Goal: Information Seeking & Learning: Find specific fact

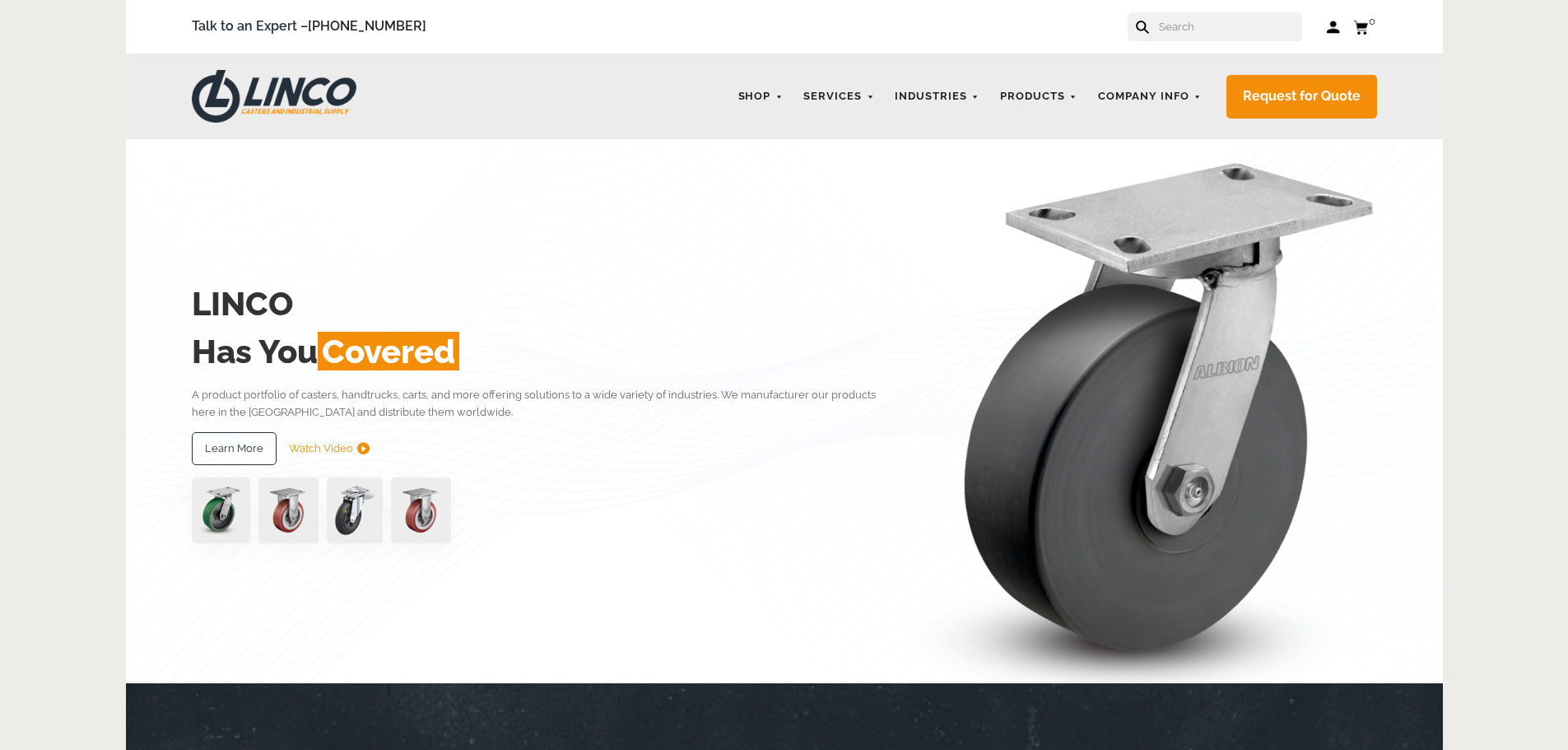
click at [1190, 28] on input "text" at bounding box center [1230, 27] width 145 height 28
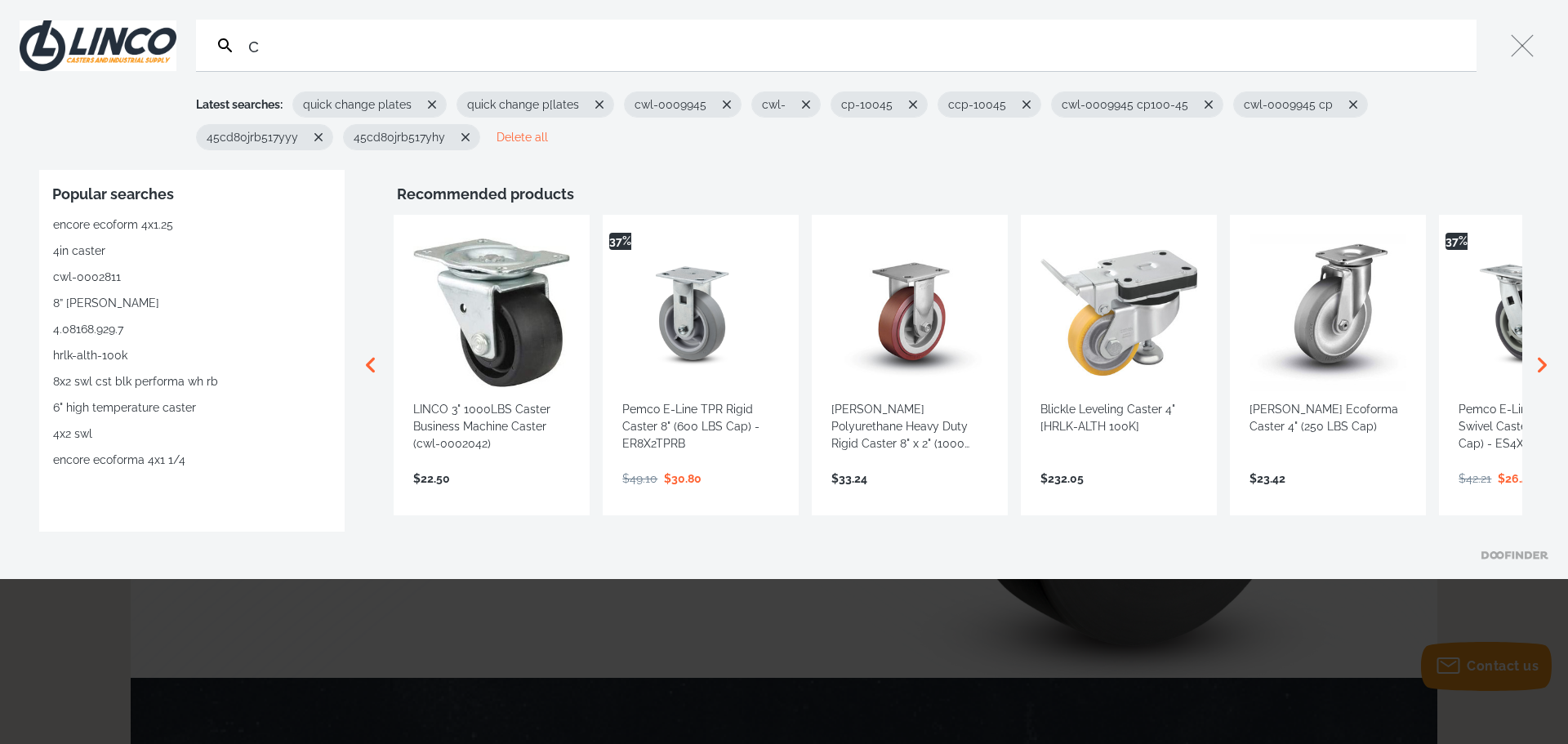
type input "c"
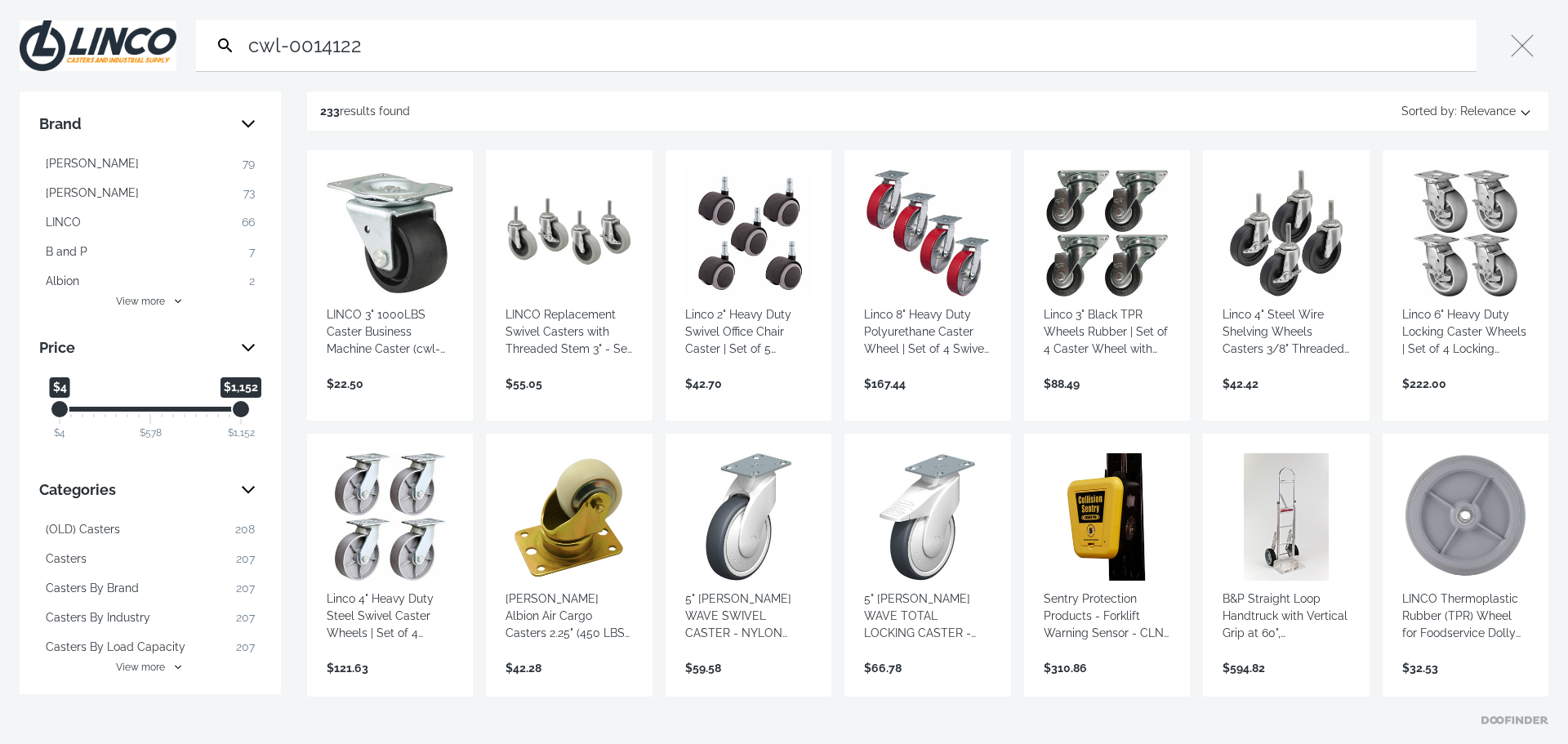
type input "cwl-0014122"
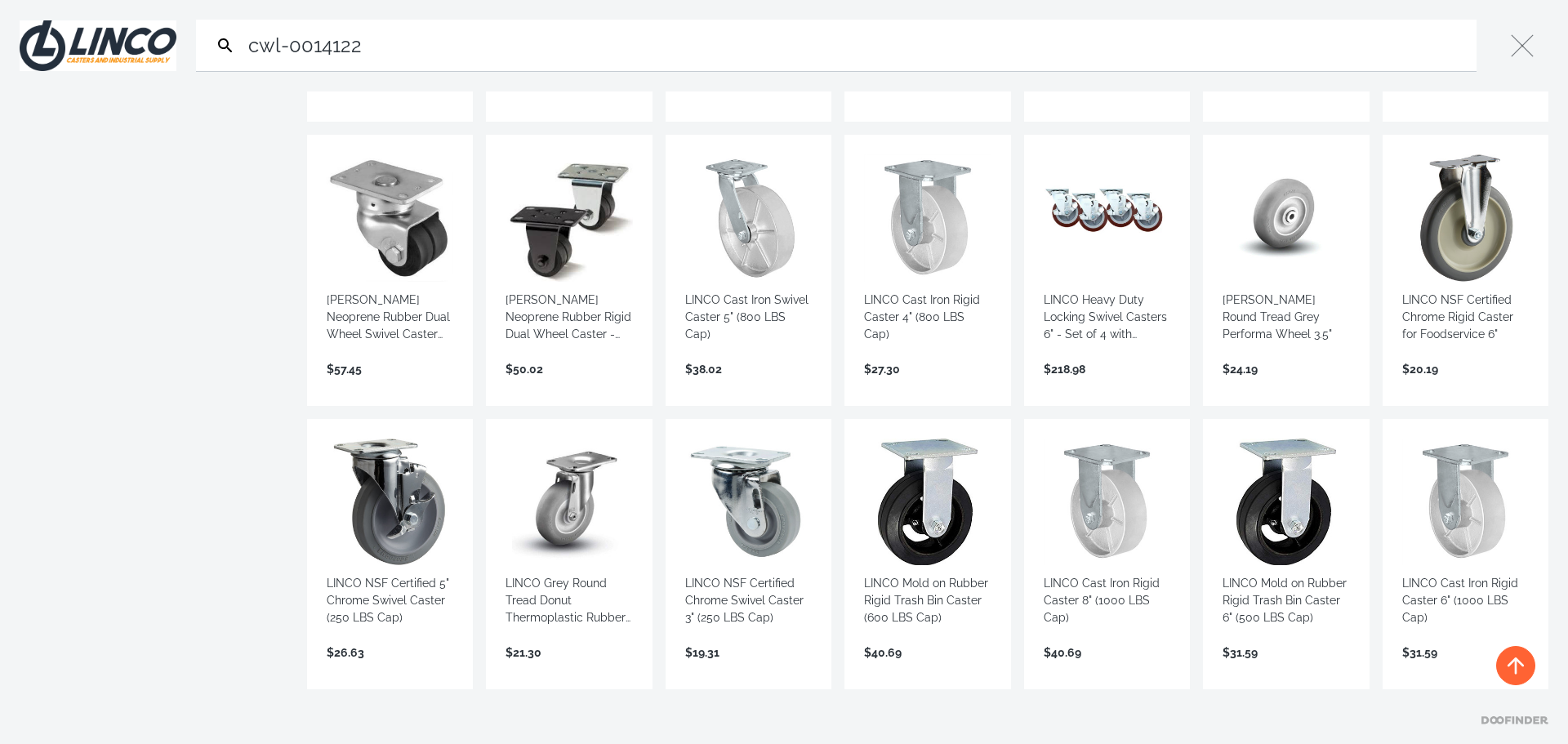
scroll to position [899, 0]
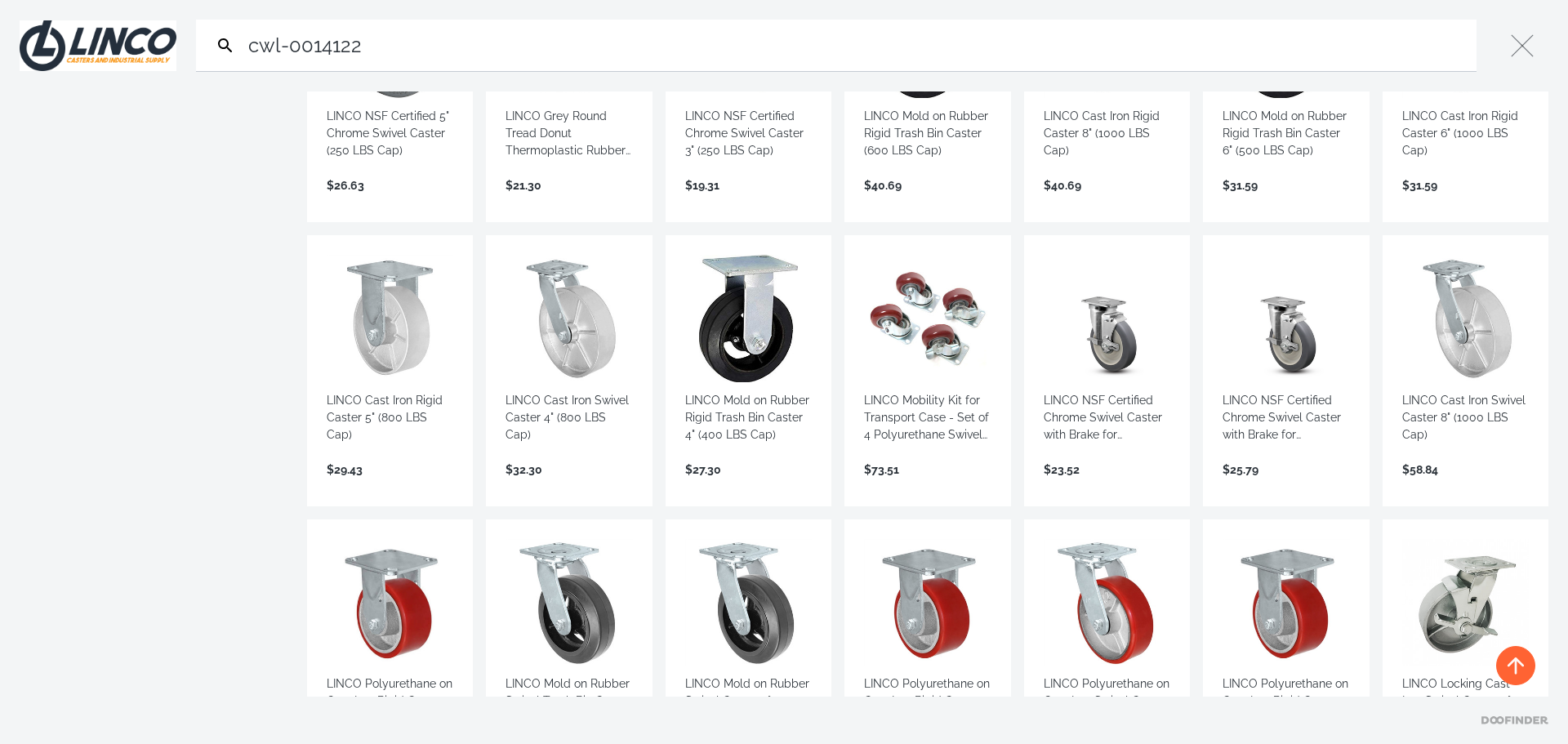
scroll to position [1308, 0]
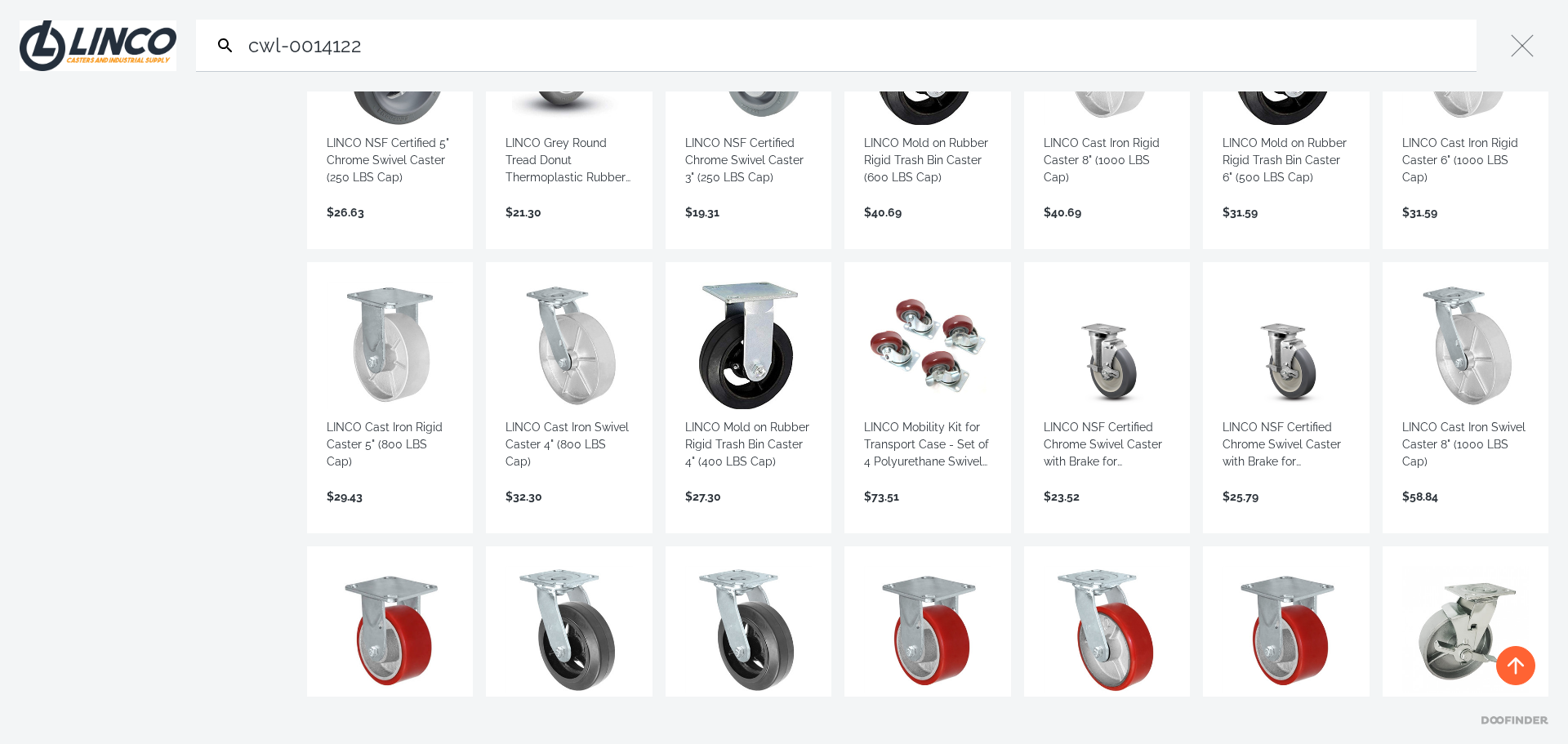
click at [1415, 514] on link "View more →" at bounding box center [1466, 514] width 126 height 0
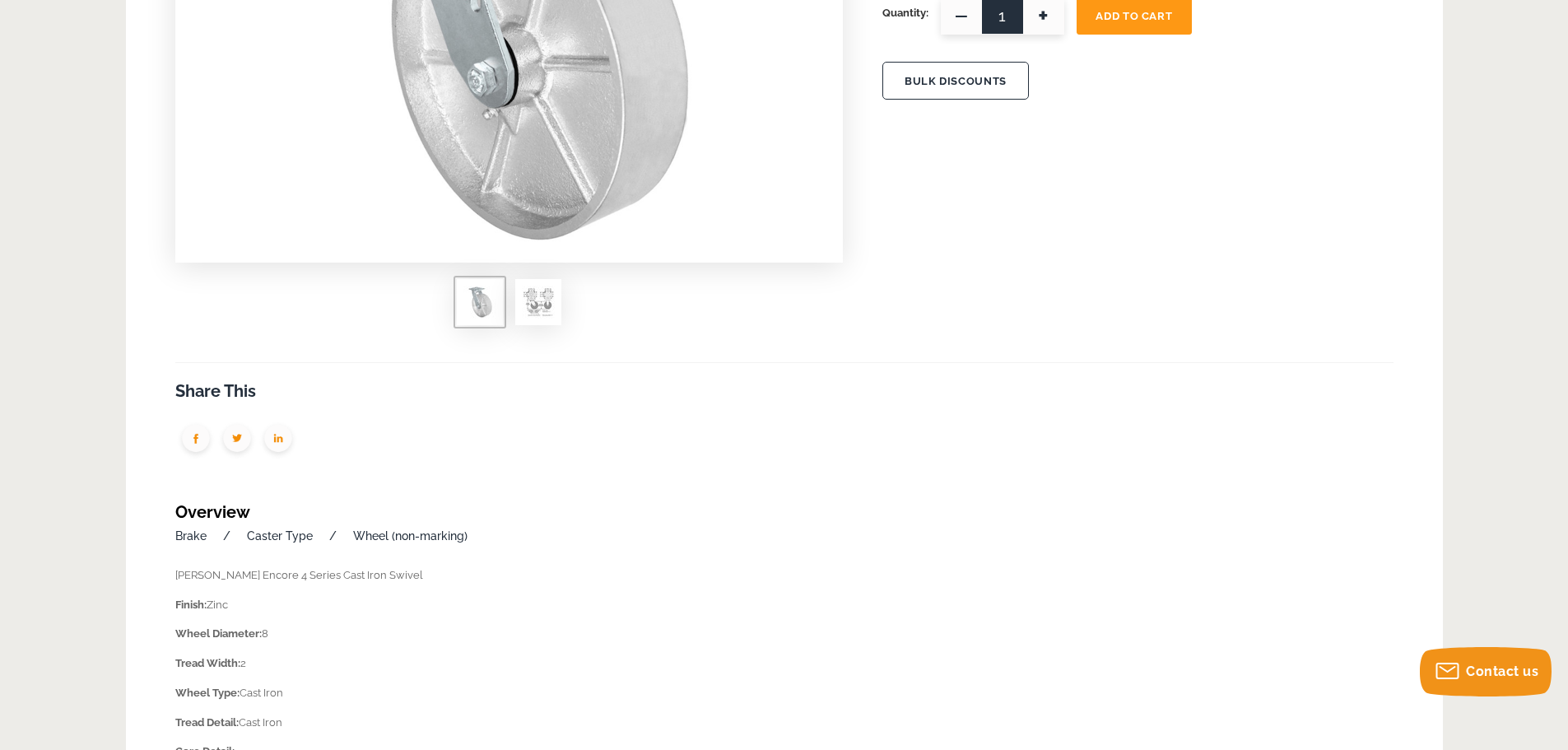
scroll to position [494, 0]
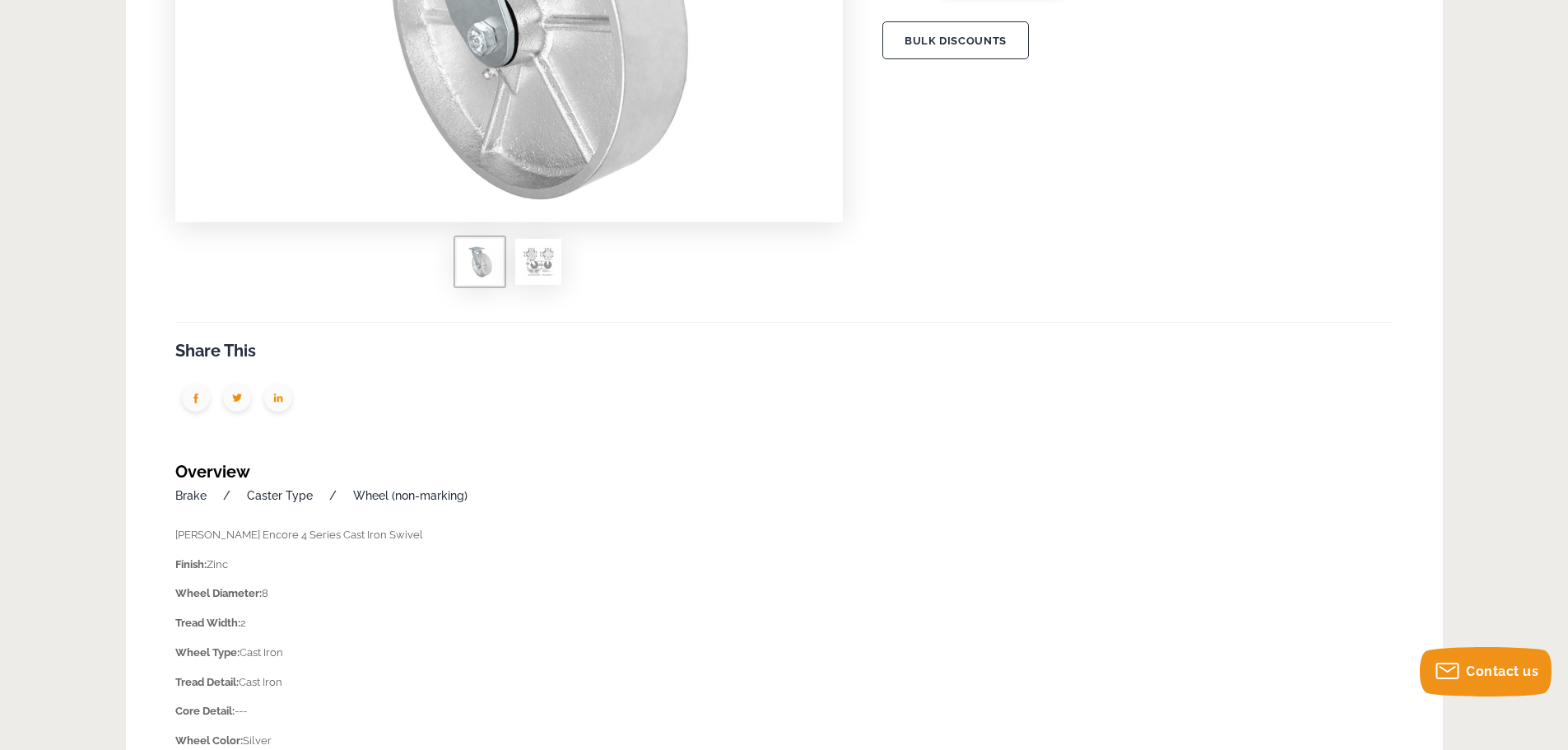
click at [541, 268] on img at bounding box center [538, 261] width 33 height 33
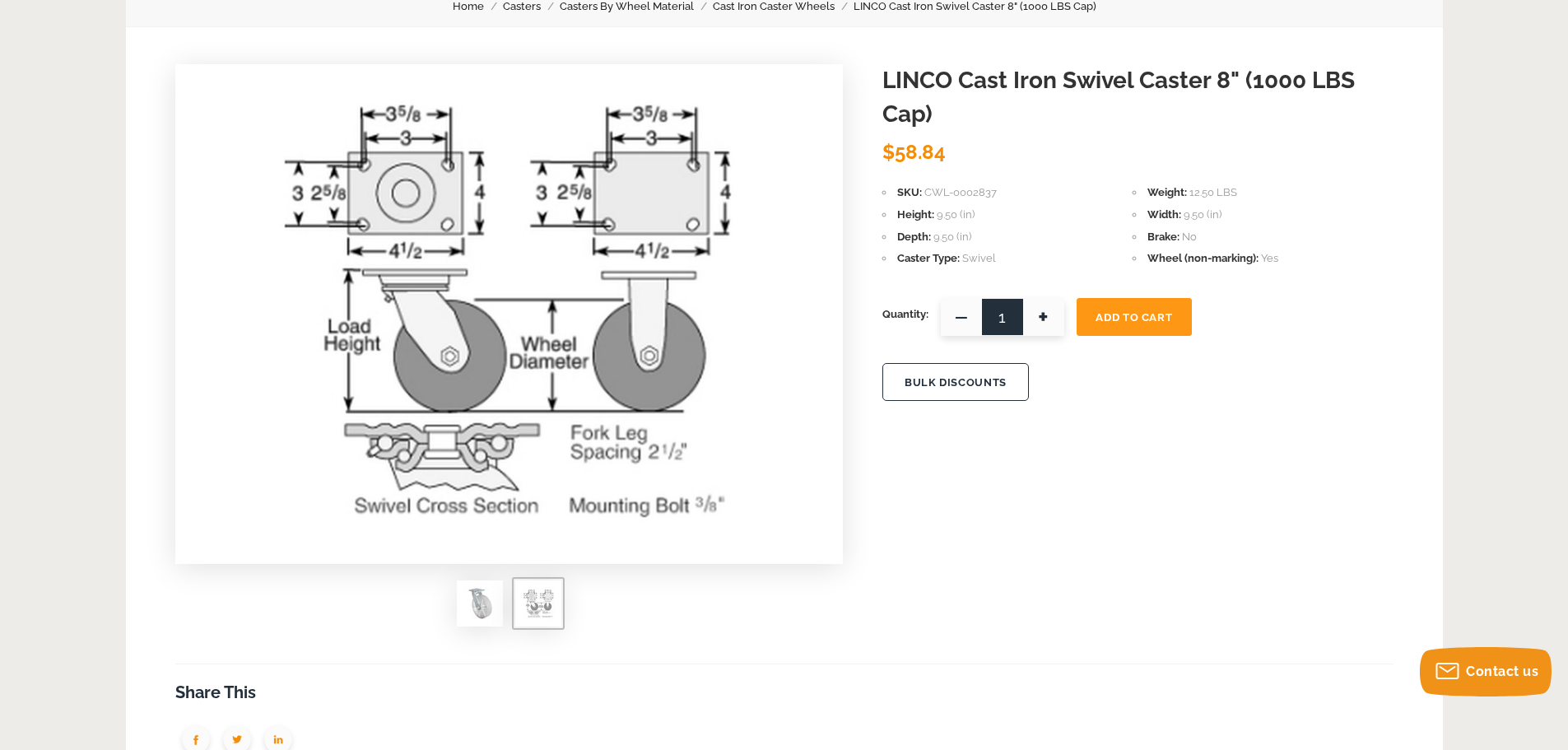
scroll to position [165, 0]
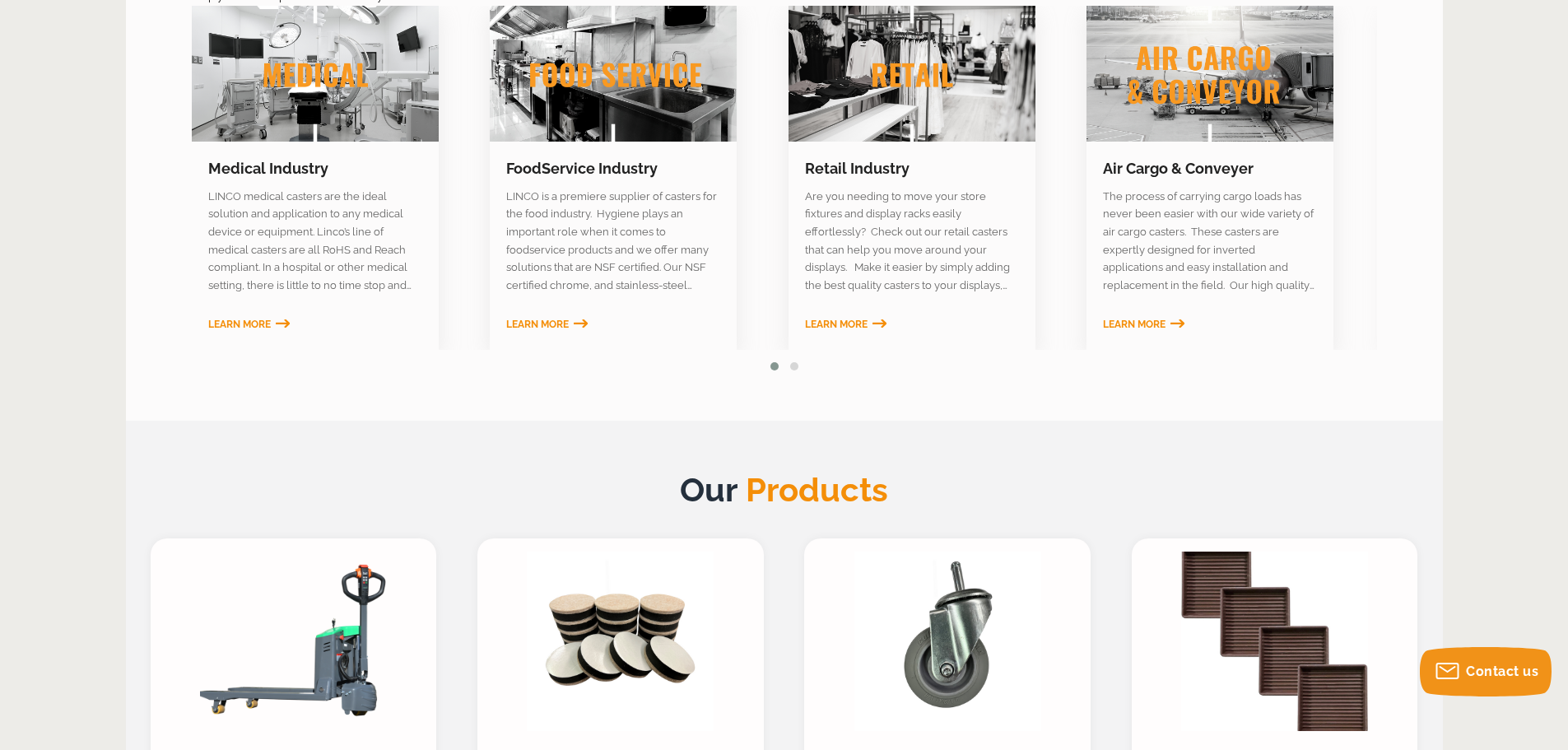
scroll to position [1071, 0]
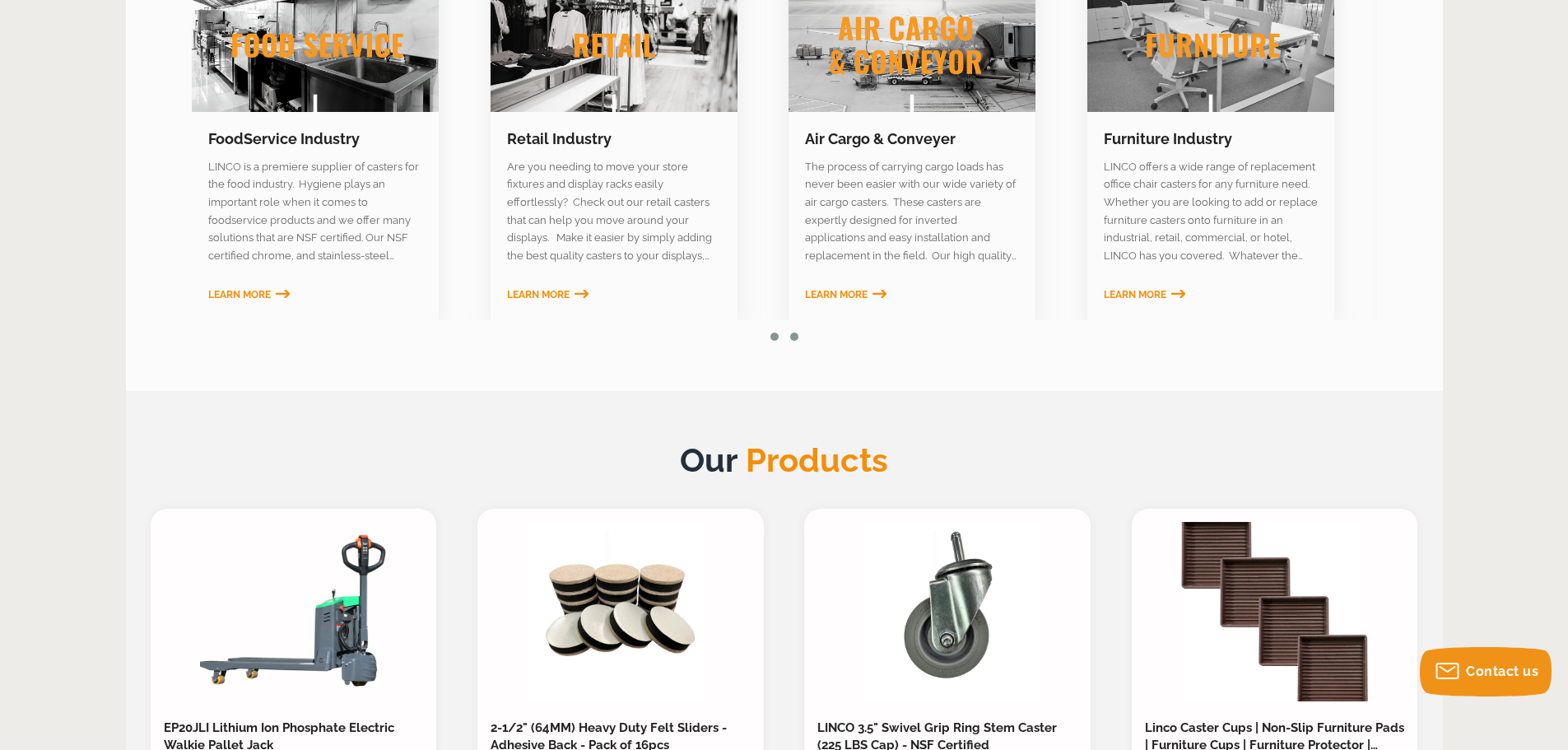
click at [793, 339] on span at bounding box center [795, 337] width 8 height 8
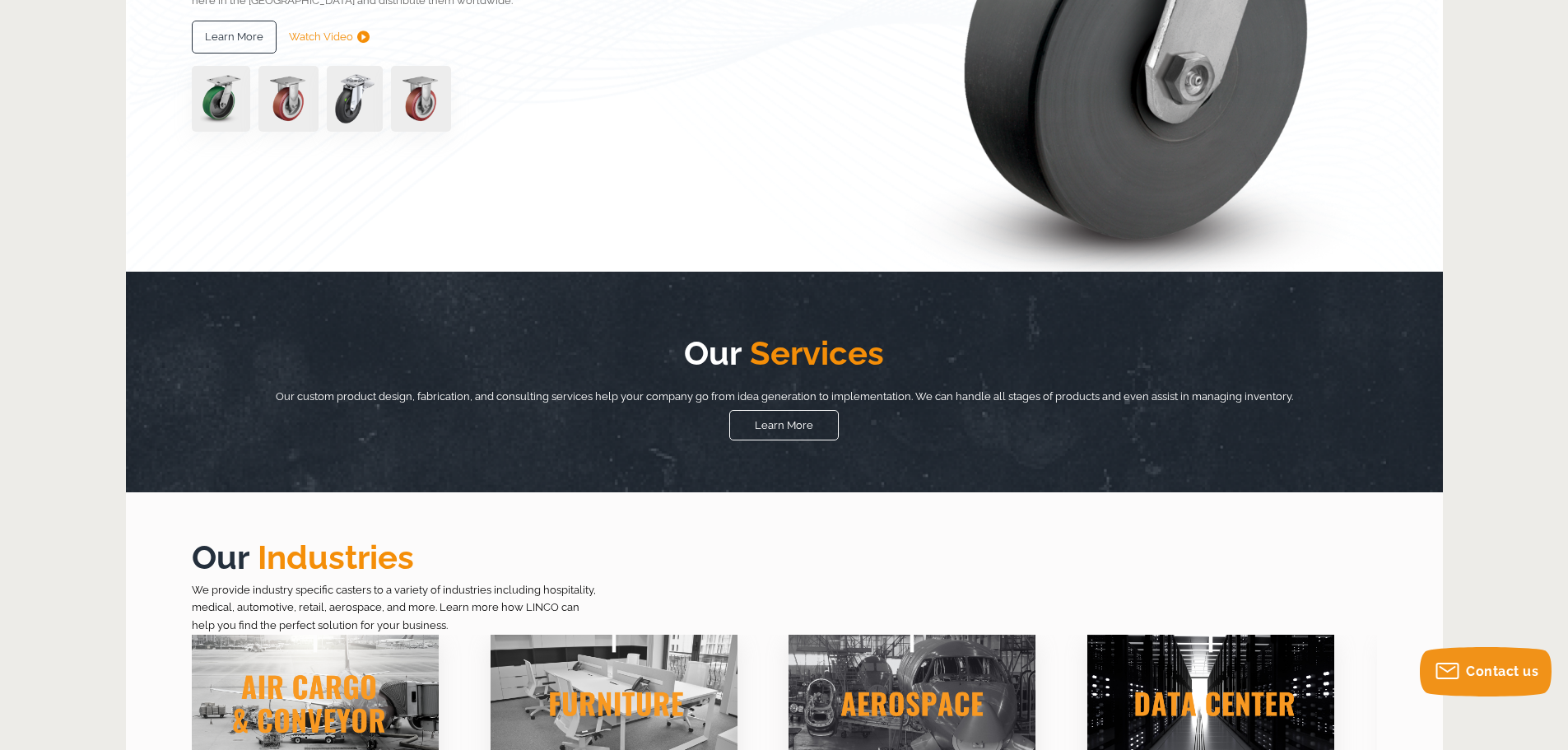
scroll to position [0, 0]
